Goal: Transaction & Acquisition: Register for event/course

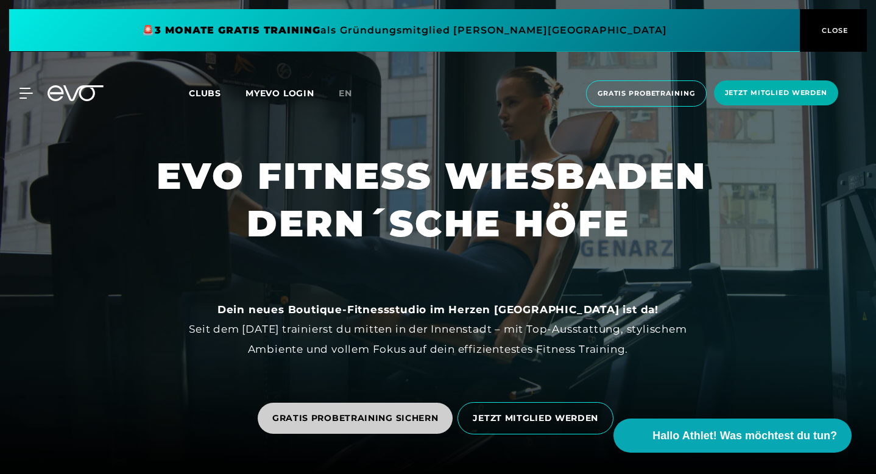
click at [333, 412] on span "GRATIS PROBETRAINING SICHERN" at bounding box center [355, 418] width 166 height 13
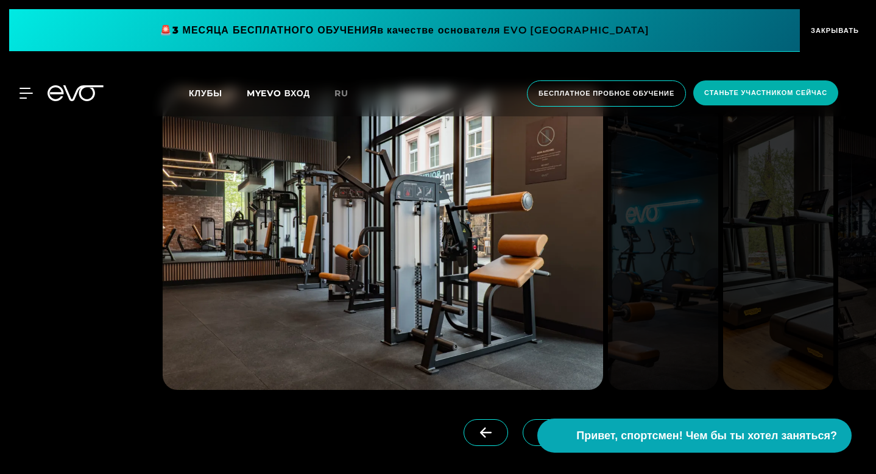
scroll to position [1280, 0]
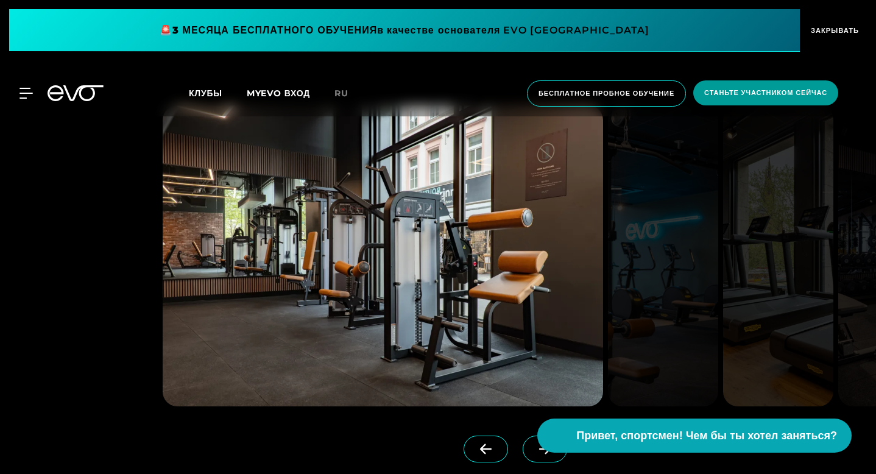
click at [756, 96] on font "Станьте участником сейчас" at bounding box center [765, 92] width 123 height 9
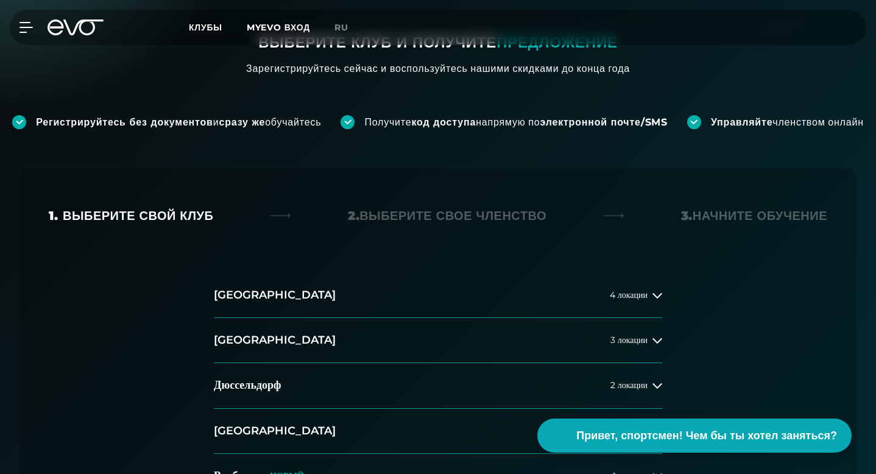
scroll to position [275, 0]
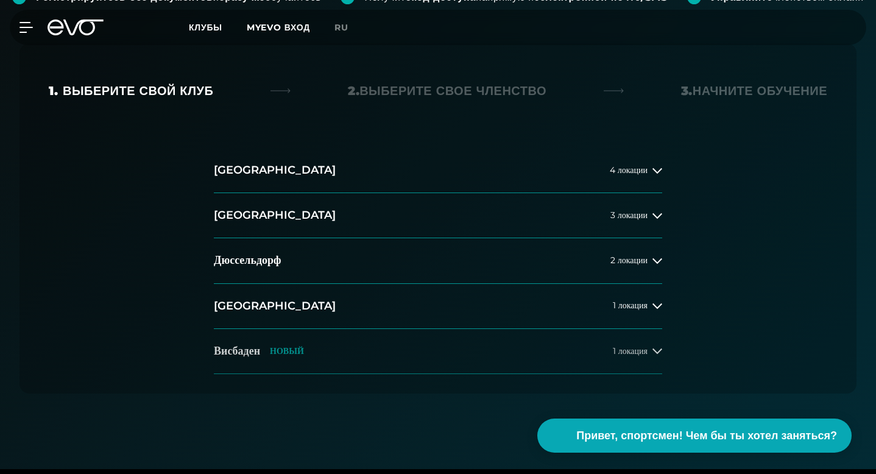
click at [250, 344] on font "Висбаден" at bounding box center [237, 350] width 46 height 13
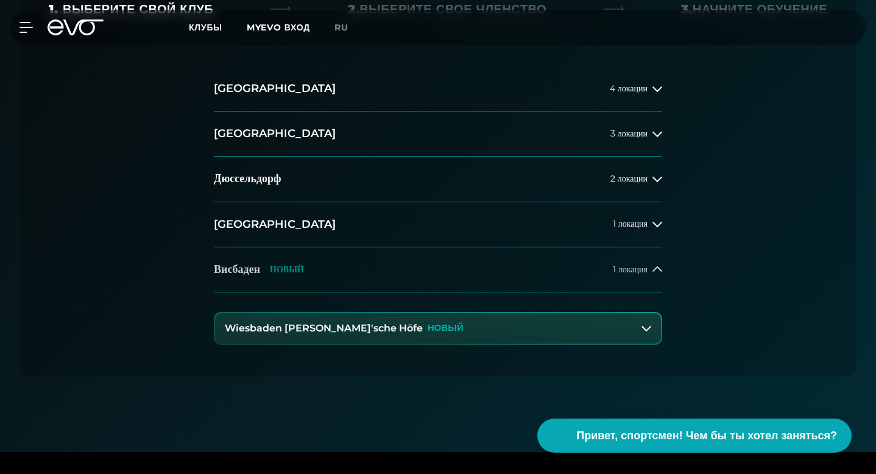
scroll to position [490, 0]
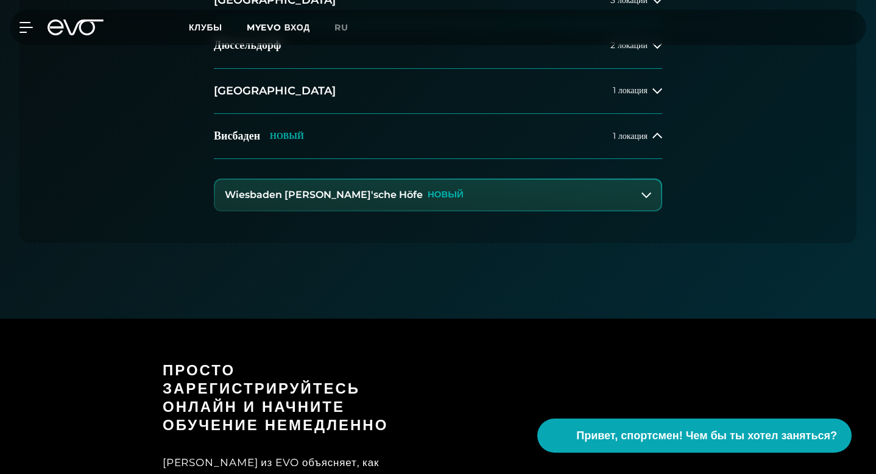
click at [363, 189] on div "Wiesbaden Dern'sche Höfe НОВЫЙ" at bounding box center [344, 194] width 239 height 11
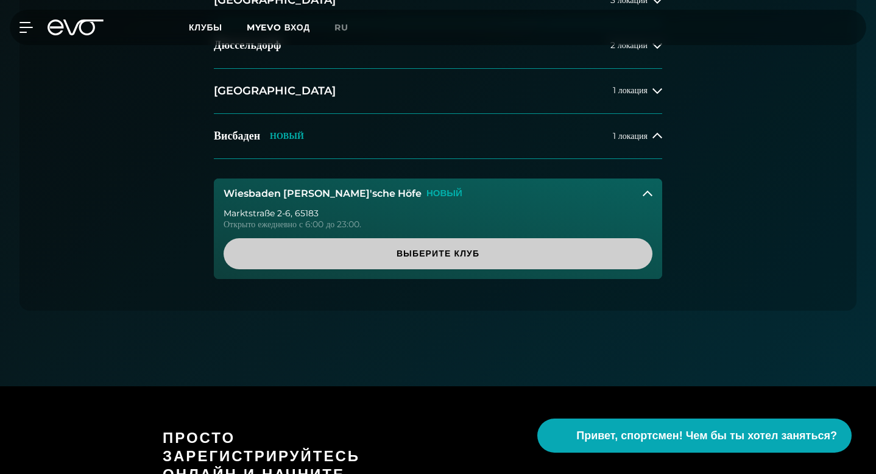
click at [402, 247] on span "Выберите клуб" at bounding box center [438, 253] width 400 height 13
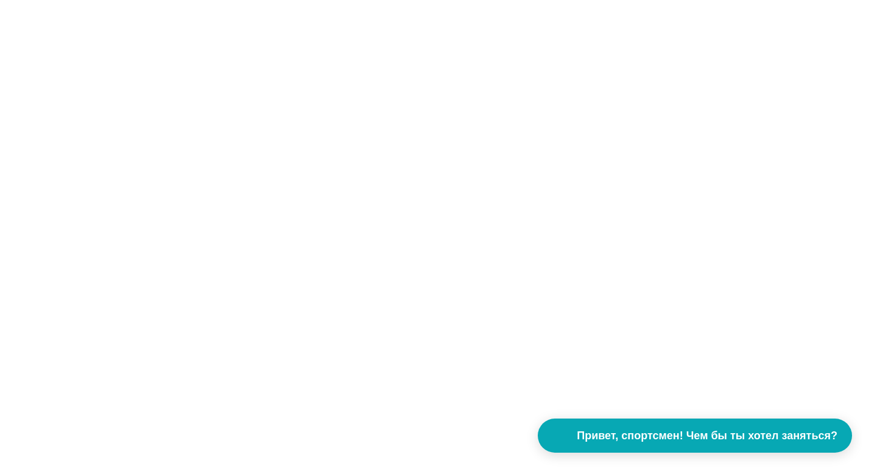
scroll to position [0, 0]
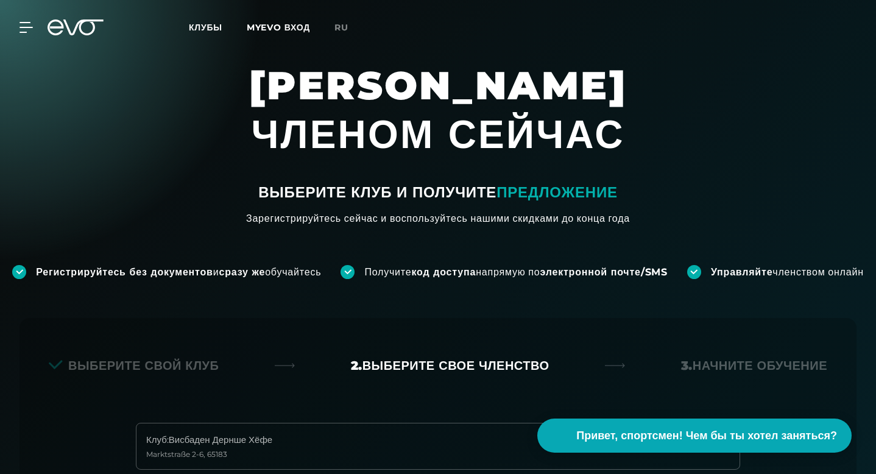
click at [80, 30] on icon at bounding box center [83, 27] width 40 height 16
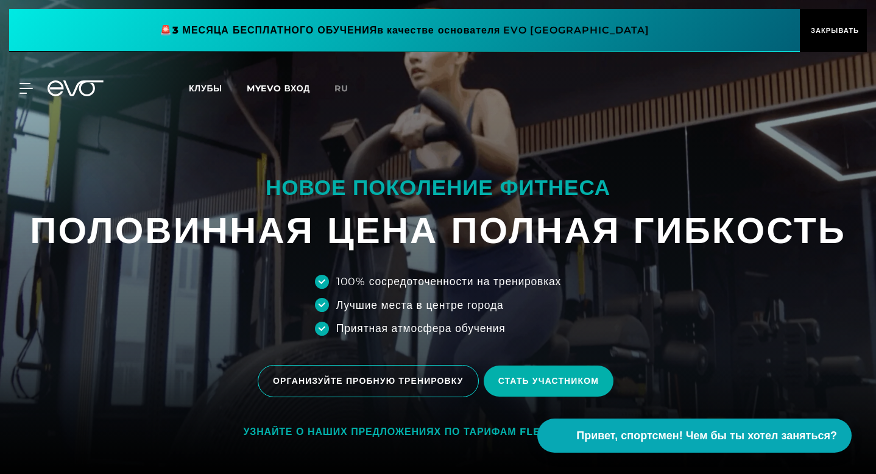
click at [210, 87] on font "Клубы" at bounding box center [206, 88] width 34 height 11
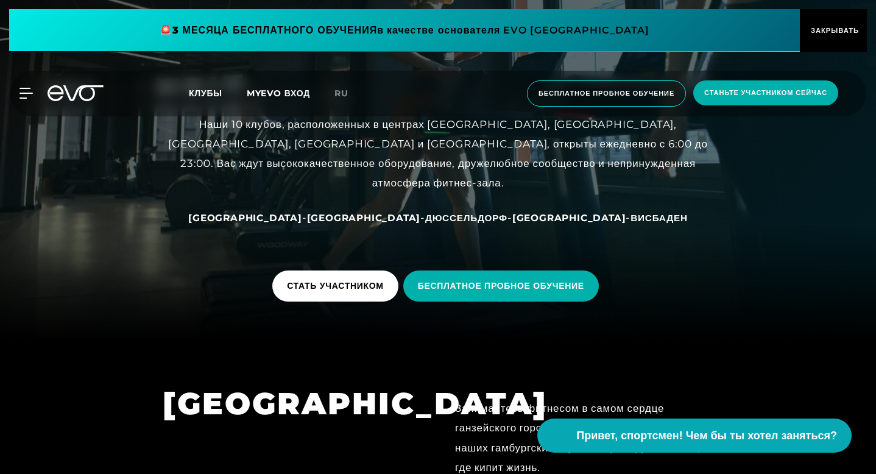
scroll to position [181, 0]
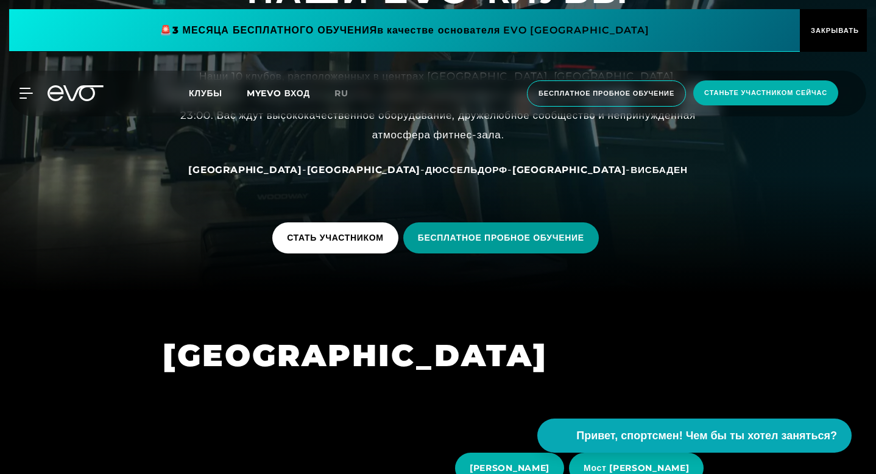
click at [481, 232] on font "БЕСПЛАТНОЕ ПРОБНОЕ ОБУЧЕНИЕ" at bounding box center [501, 237] width 166 height 11
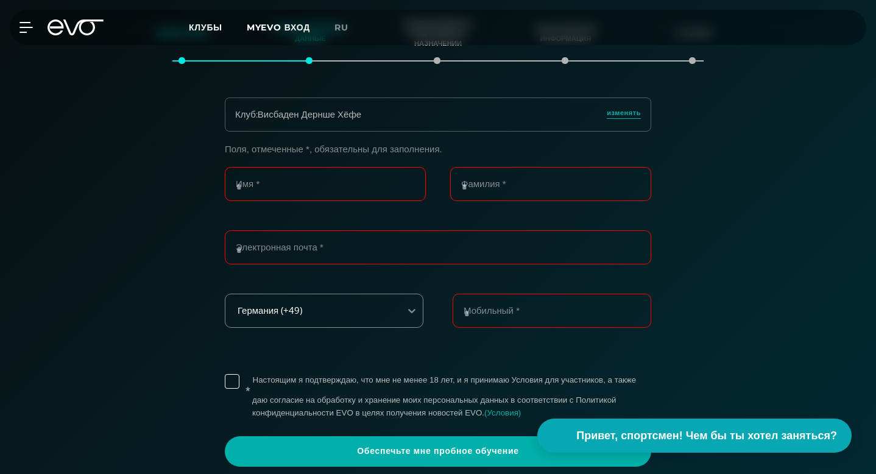
scroll to position [327, 0]
